Goal: Task Accomplishment & Management: Use online tool/utility

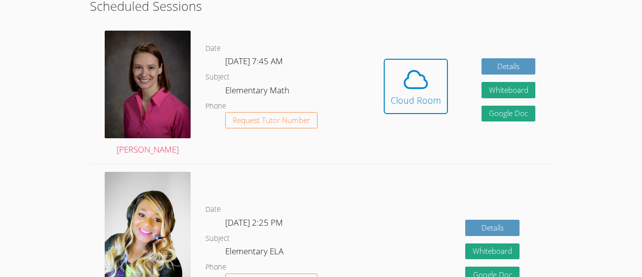
scroll to position [285, 0]
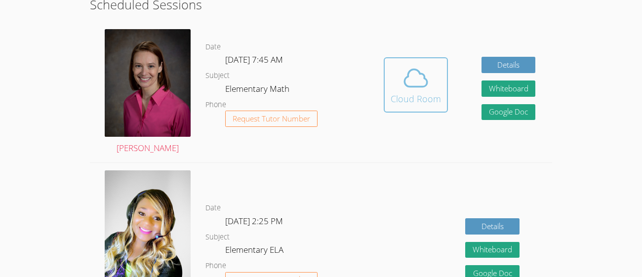
click at [413, 70] on icon at bounding box center [416, 78] width 28 height 28
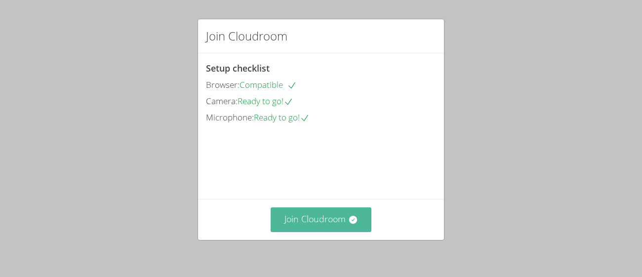
click at [325, 210] on button "Join Cloudroom" at bounding box center [321, 219] width 101 height 24
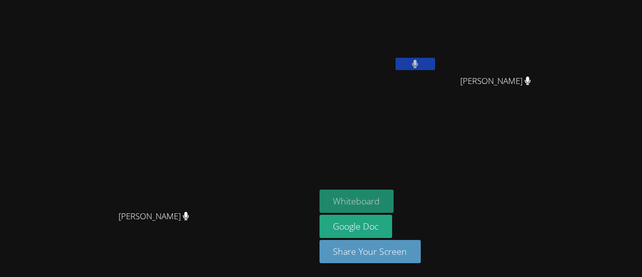
click at [394, 201] on button "Whiteboard" at bounding box center [356, 201] width 75 height 23
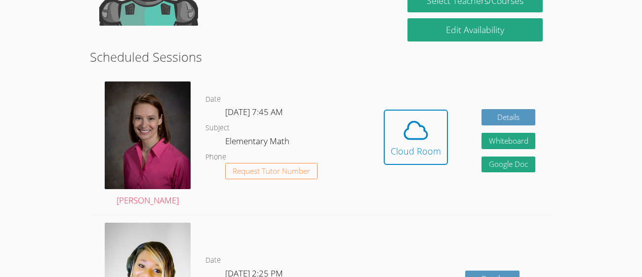
scroll to position [234, 0]
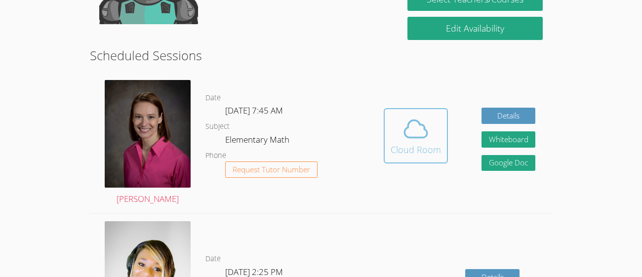
click at [405, 117] on icon at bounding box center [416, 129] width 28 height 28
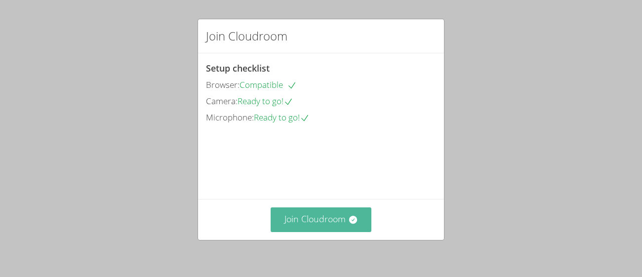
click at [346, 215] on button "Join Cloudroom" at bounding box center [321, 219] width 101 height 24
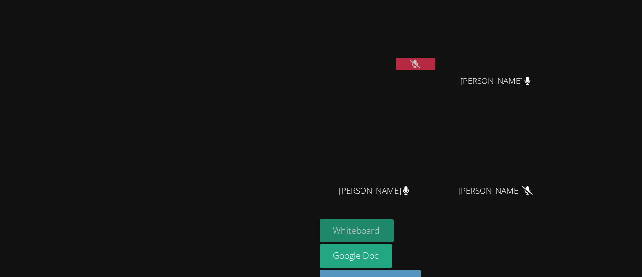
click at [394, 228] on button "Whiteboard" at bounding box center [356, 230] width 75 height 23
